Goal: Find specific page/section: Find specific page/section

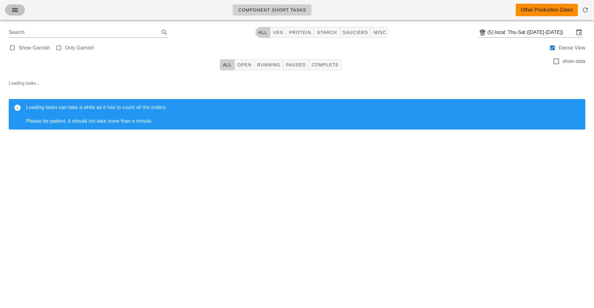
click at [17, 15] on button "button" at bounding box center [15, 9] width 20 height 11
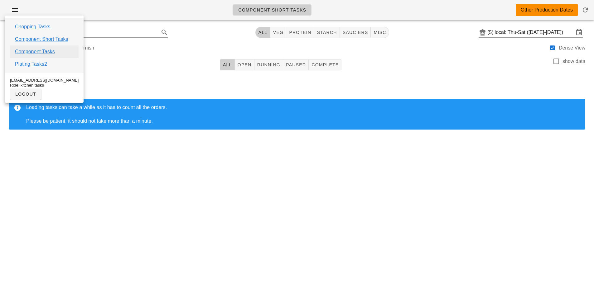
click at [38, 51] on link "Component Tasks" at bounding box center [35, 51] width 40 height 7
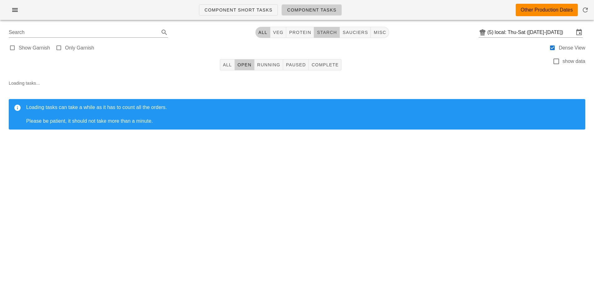
click at [330, 32] on span "starch" at bounding box center [327, 32] width 20 height 5
type input "team:starch"
click at [531, 32] on input "local: Thu-Sat ([DATE]-[DATE])" at bounding box center [534, 32] width 79 height 10
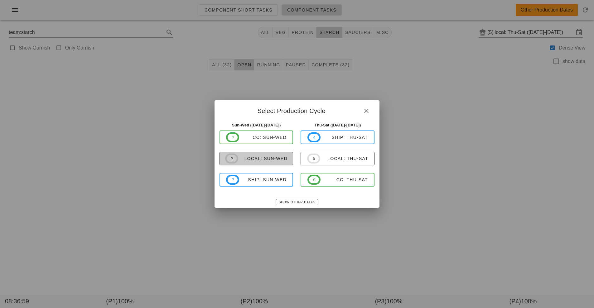
click at [265, 159] on div "local: Sun-Wed" at bounding box center [262, 158] width 49 height 5
type input "local: Sun-Wed ([DATE]-[DATE])"
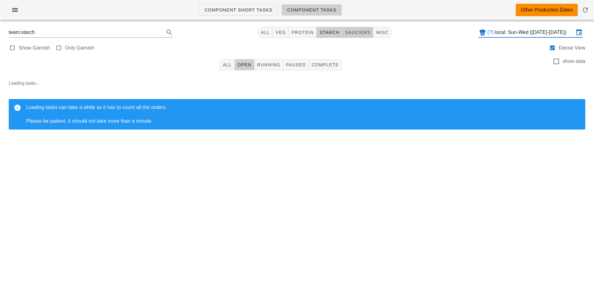
click at [351, 32] on span "sauciers" at bounding box center [358, 32] width 26 height 5
type input "team:sauciers"
